Goal: Transaction & Acquisition: Purchase product/service

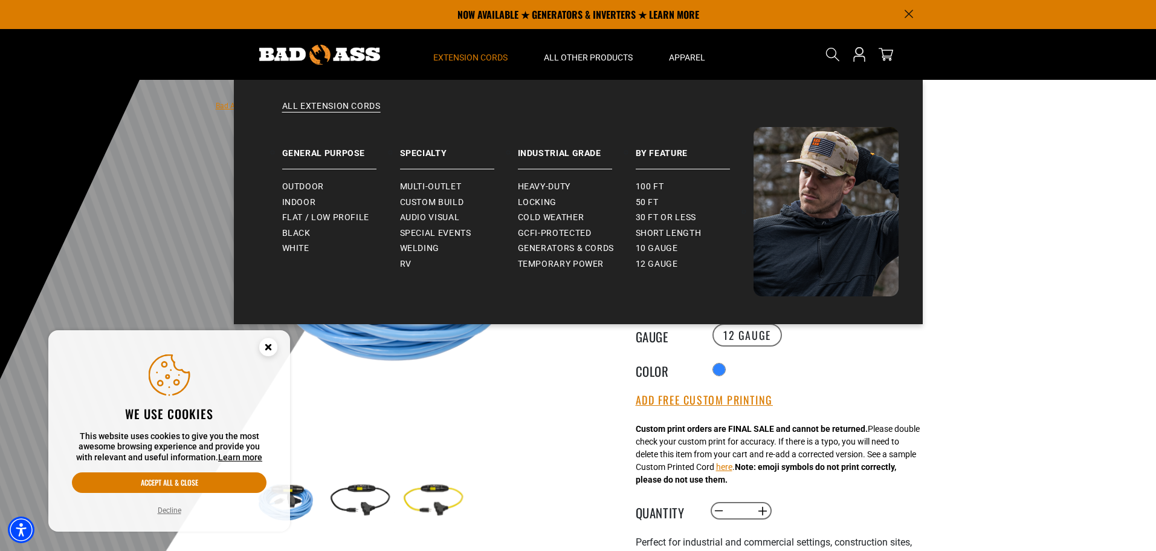
click at [470, 54] on span "Extension Cords" at bounding box center [470, 57] width 74 height 11
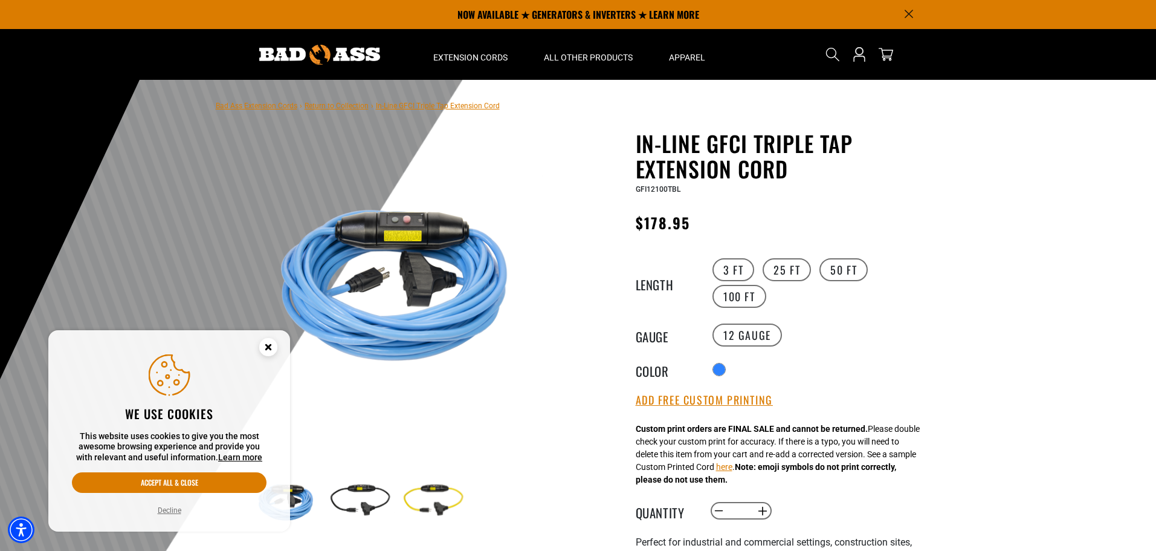
click at [275, 108] on link "Bad Ass Extension Cords" at bounding box center [257, 106] width 82 height 8
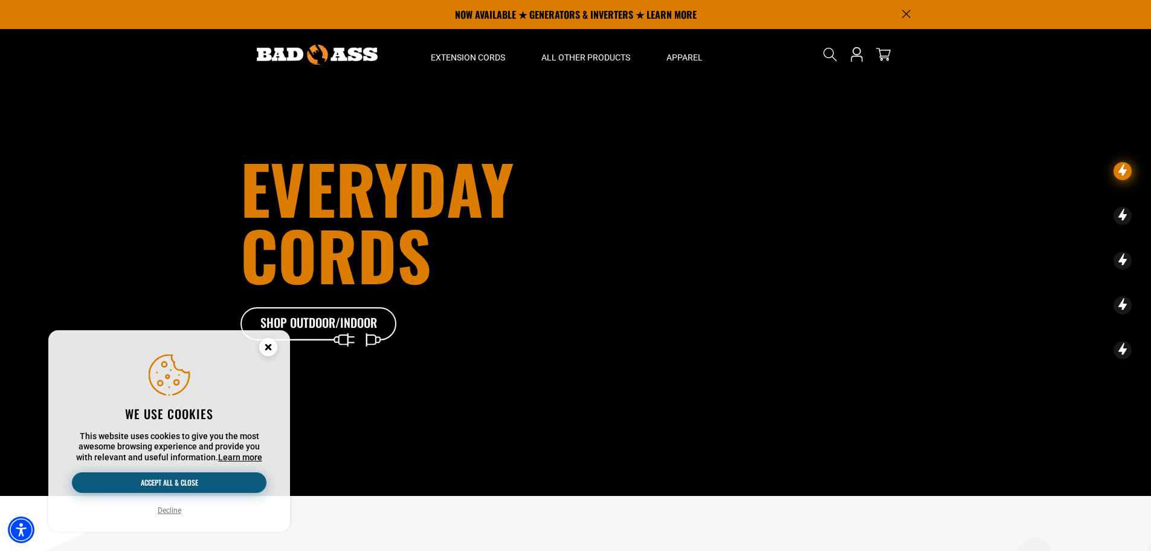
click at [195, 479] on button "Accept all & close" at bounding box center [169, 482] width 195 height 21
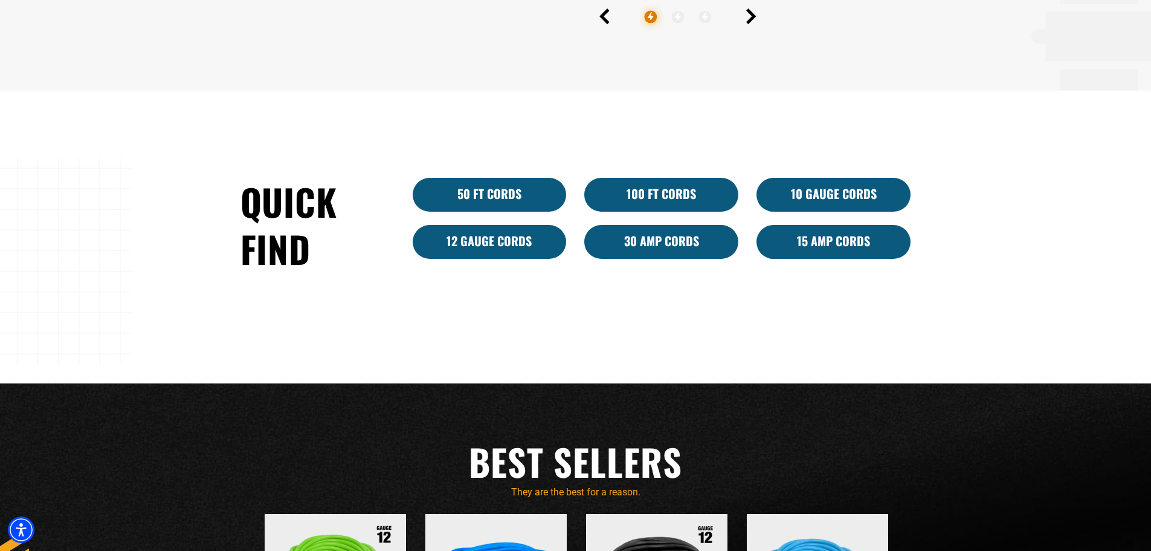
scroll to position [795, 0]
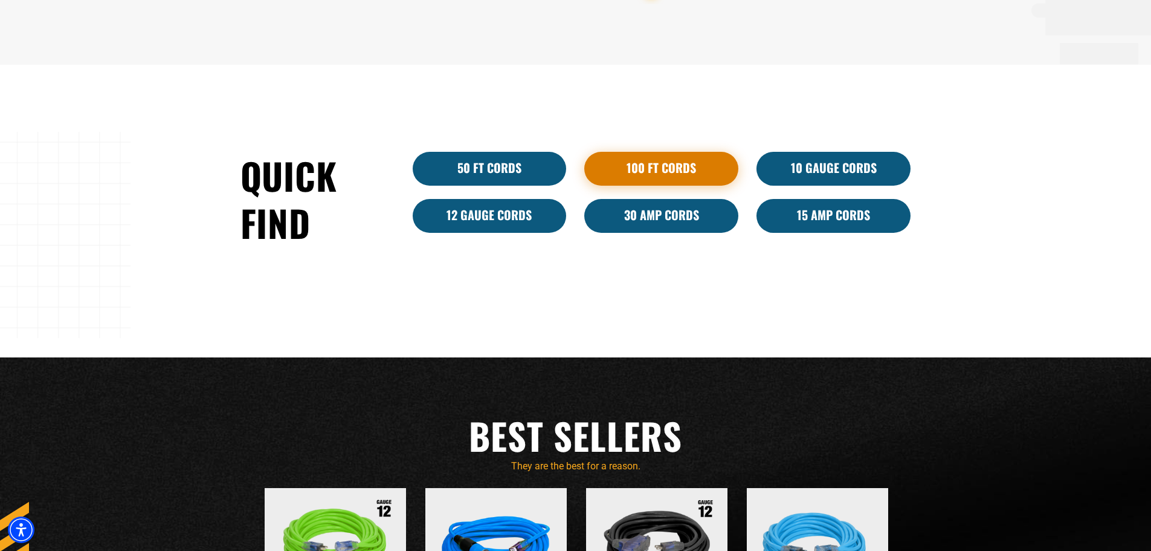
click at [676, 164] on link "100 Ft Cords" at bounding box center [661, 169] width 154 height 34
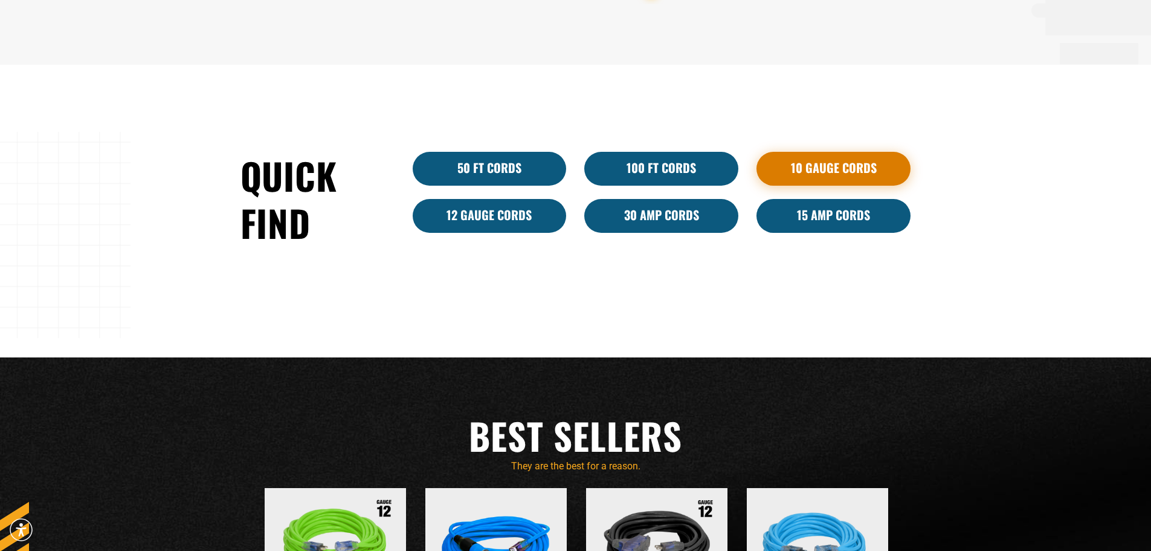
click at [832, 166] on link "10 Gauge Cords" at bounding box center [834, 169] width 154 height 34
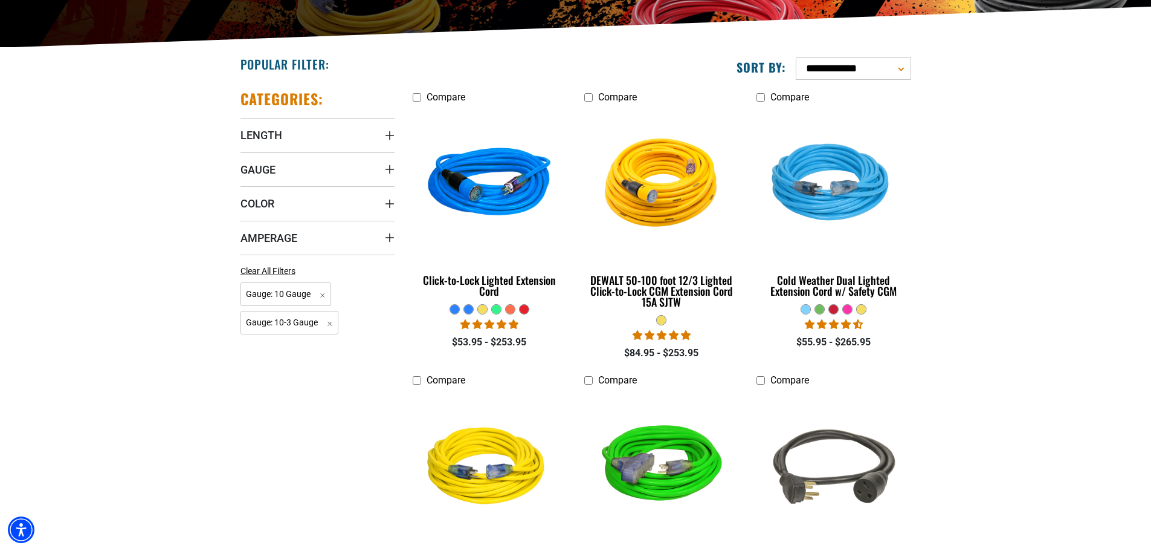
scroll to position [260, 0]
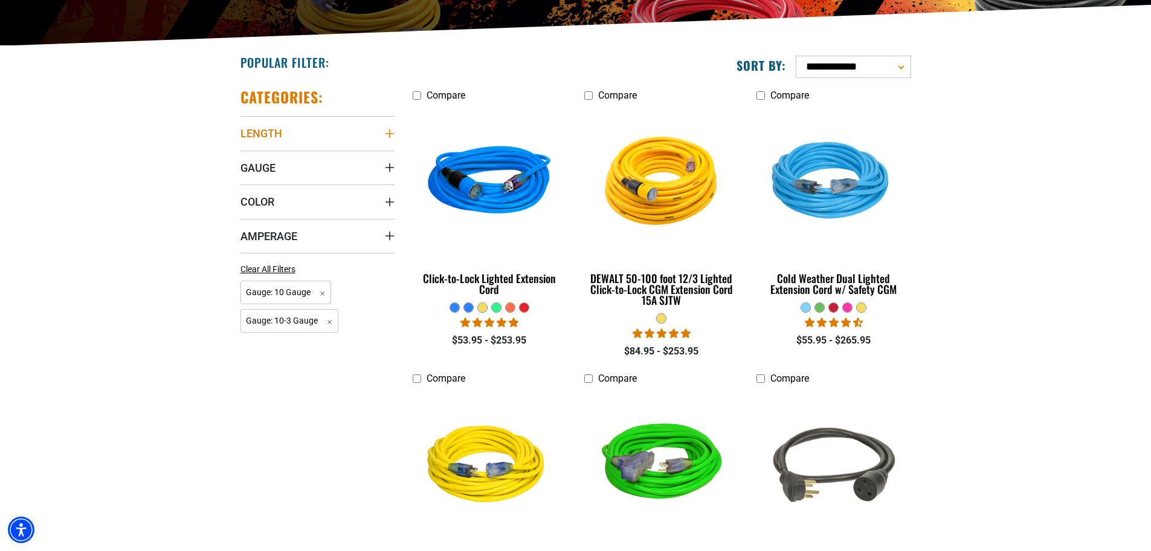
click at [391, 133] on icon "Length" at bounding box center [390, 134] width 10 height 10
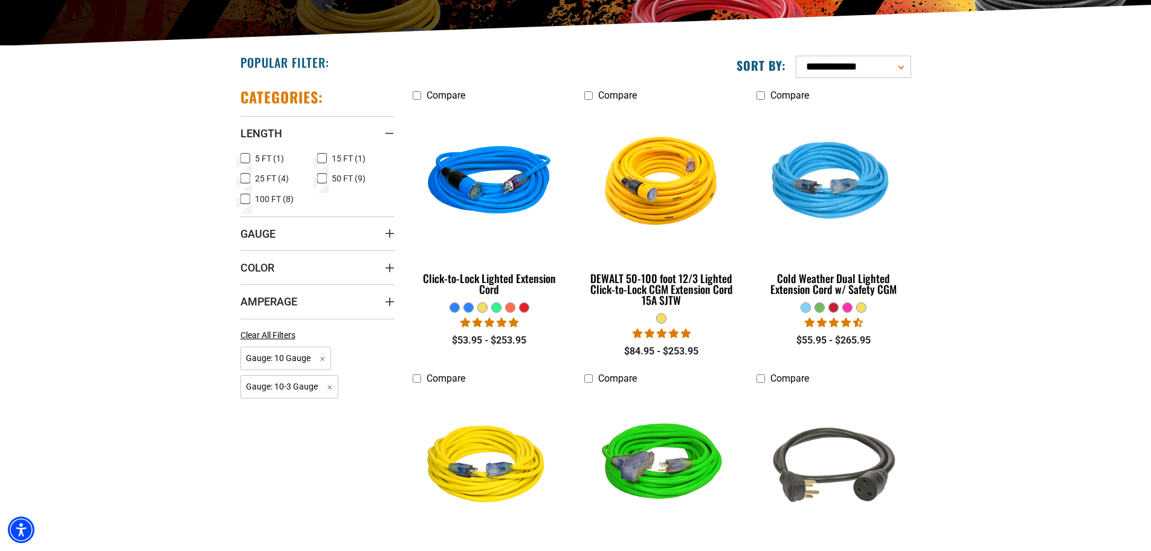
click at [247, 199] on icon at bounding box center [246, 199] width 10 height 16
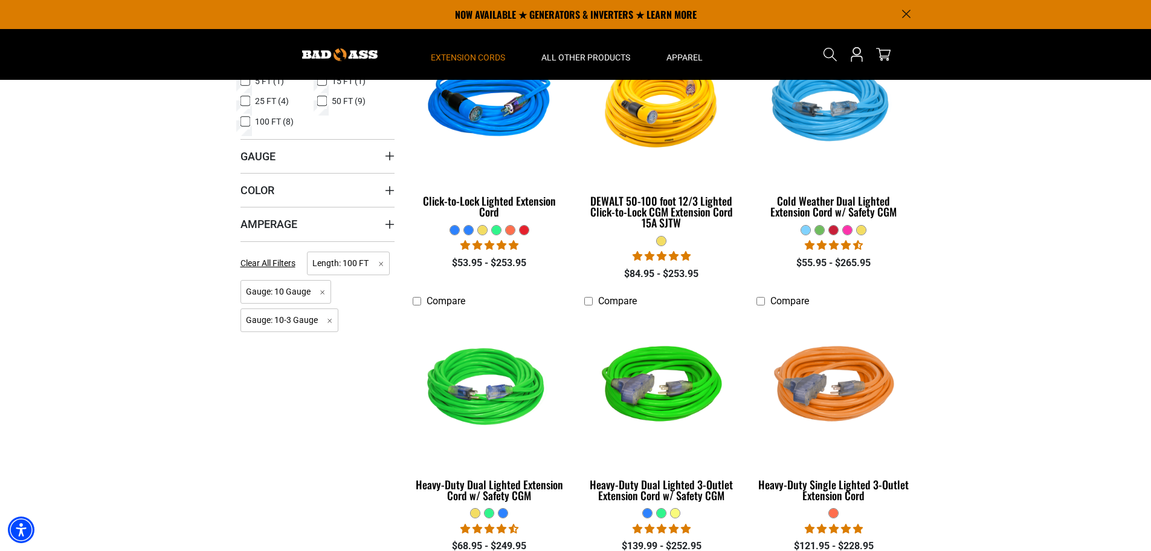
scroll to position [332, 0]
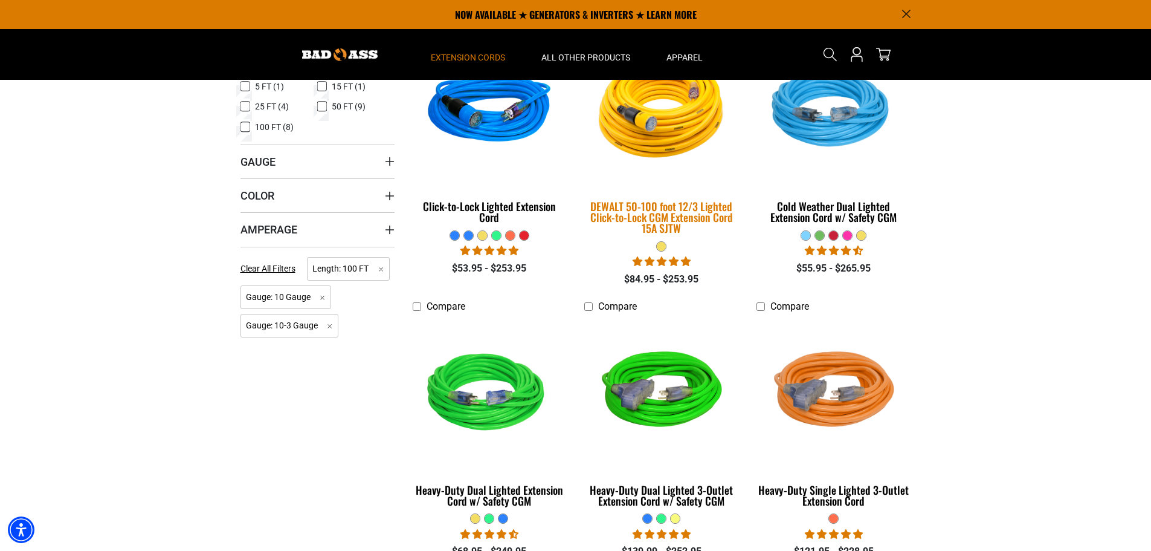
click at [688, 205] on div "DEWALT 50-100 foot 12/3 Lighted Click-to-Lock CGM Extension Cord 15A SJTW" at bounding box center [661, 217] width 154 height 33
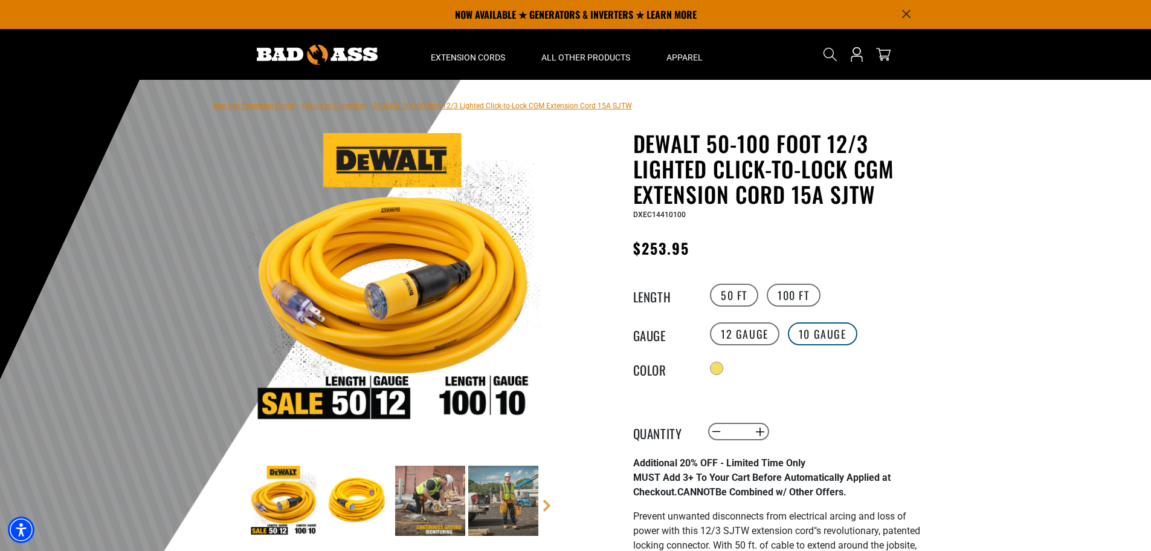
click at [825, 329] on label "10 Gauge" at bounding box center [822, 333] width 69 height 23
